Goal: Contribute content: Add original content to the website for others to see

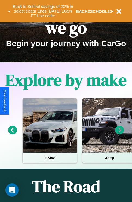
scroll to position [84, 0]
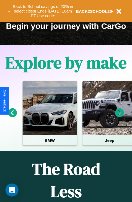
click at [12, 116] on icon at bounding box center [12, 112] width 9 height 9
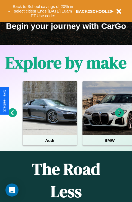
click at [12, 116] on icon at bounding box center [12, 112] width 9 height 9
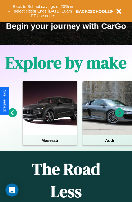
click at [119, 116] on icon at bounding box center [119, 112] width 9 height 9
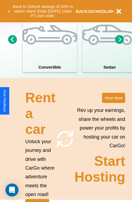
scroll to position [424, 0]
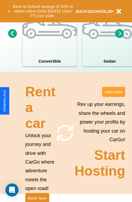
click at [113, 97] on button "Host Now" at bounding box center [113, 92] width 23 height 10
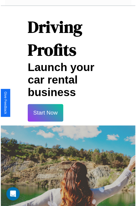
scroll to position [10, 0]
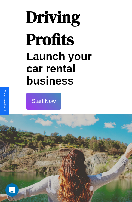
click at [44, 101] on button "Start Now" at bounding box center [43, 100] width 35 height 17
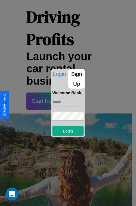
click at [76, 79] on p "Sign Up" at bounding box center [76, 79] width 17 height 20
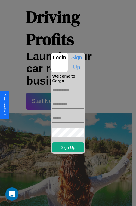
click at [68, 90] on input "text" at bounding box center [67, 90] width 31 height 9
type input "****"
click at [68, 104] on input "text" at bounding box center [67, 104] width 31 height 9
type input "******"
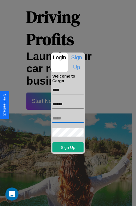
click at [68, 118] on input "text" at bounding box center [67, 118] width 31 height 9
type input "**********"
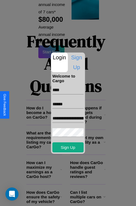
click at [70, 198] on div at bounding box center [68, 103] width 136 height 206
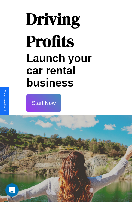
click at [44, 103] on button "Start Now" at bounding box center [43, 102] width 35 height 17
